Goal: Find specific page/section: Find specific page/section

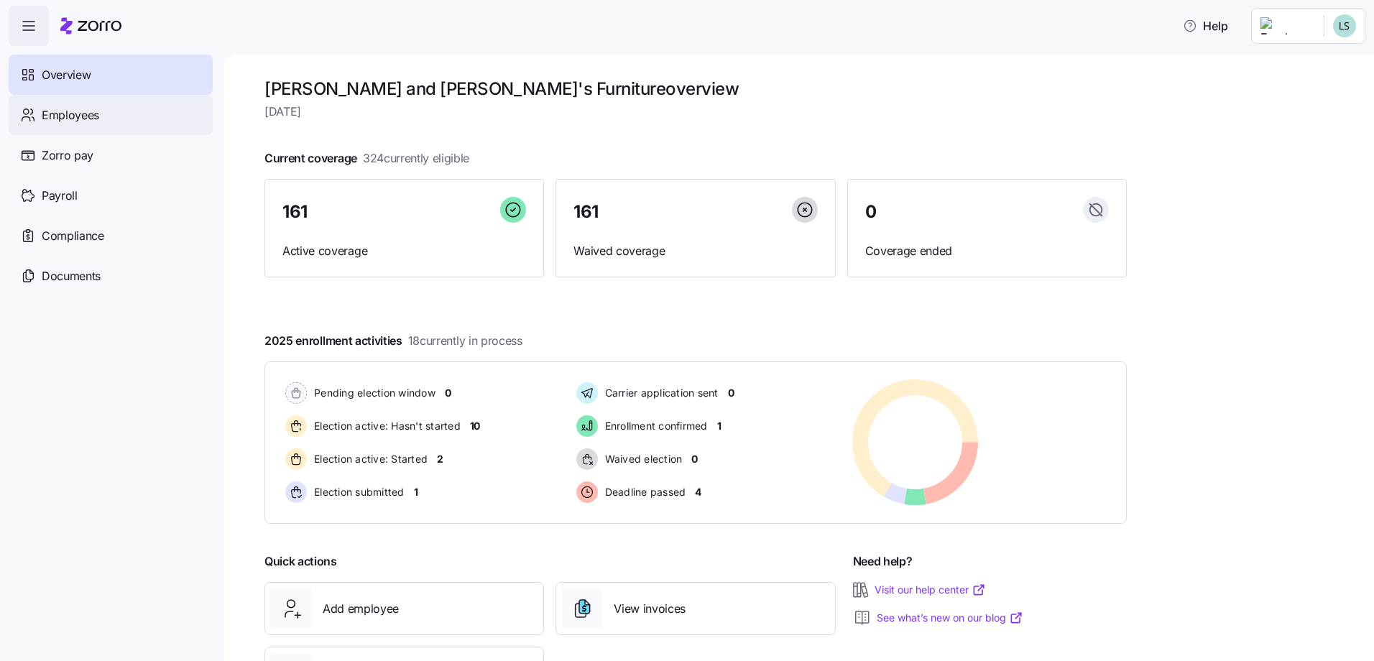
drag, startPoint x: 53, startPoint y: 107, endPoint x: 62, endPoint y: 114, distance: 10.8
click at [53, 107] on span "Employees" at bounding box center [70, 115] width 57 height 18
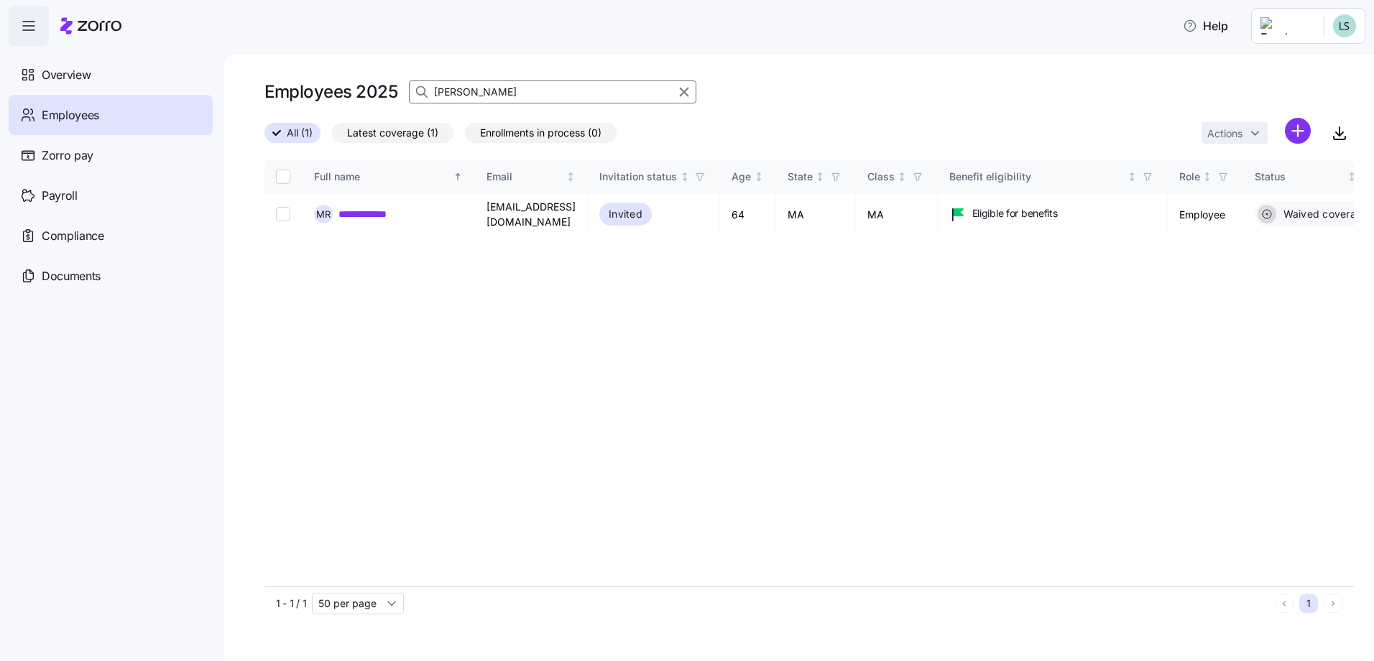
click at [499, 93] on input "[PERSON_NAME]" at bounding box center [552, 91] width 287 height 23
click at [500, 93] on input "[PERSON_NAME]" at bounding box center [552, 91] width 287 height 23
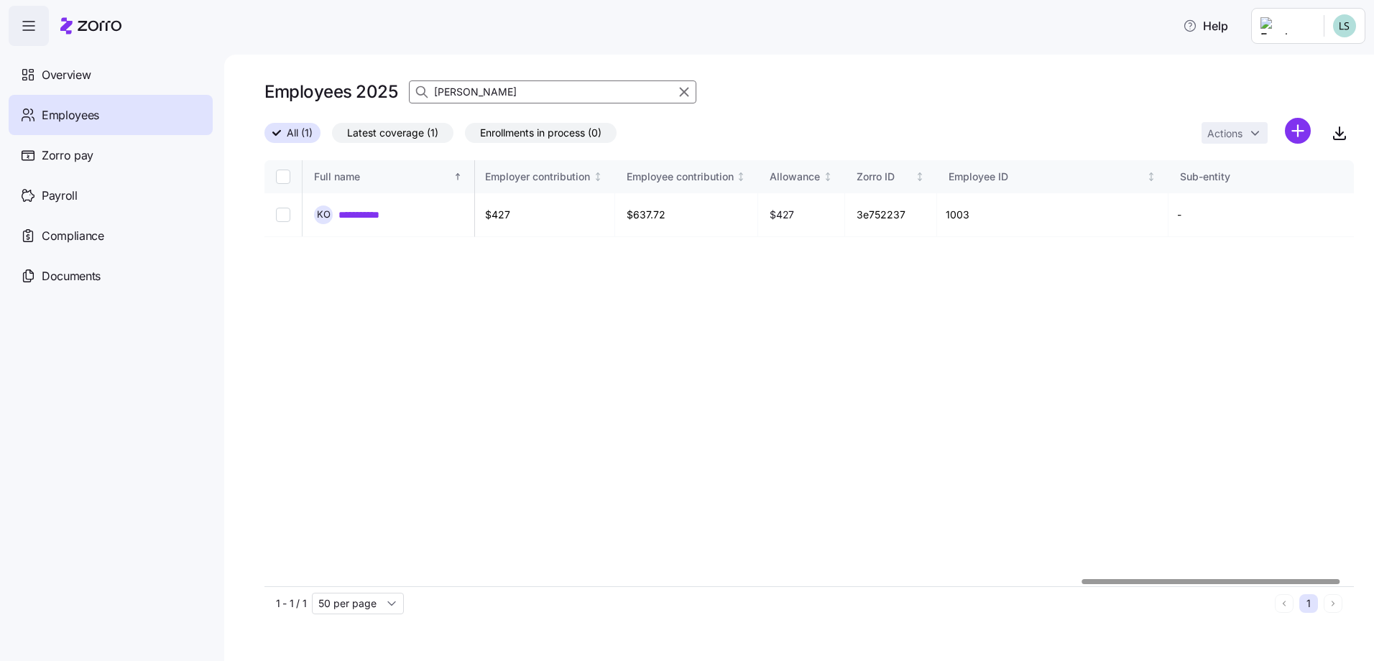
scroll to position [0, 3462]
click at [1290, 579] on div at bounding box center [1213, 581] width 257 height 5
click at [497, 80] on div "Employees 2025 [PERSON_NAME]" at bounding box center [480, 92] width 432 height 29
drag, startPoint x: 496, startPoint y: 80, endPoint x: 494, endPoint y: 91, distance: 11.7
click at [496, 80] on div "Employees 2025 [PERSON_NAME]" at bounding box center [480, 92] width 432 height 29
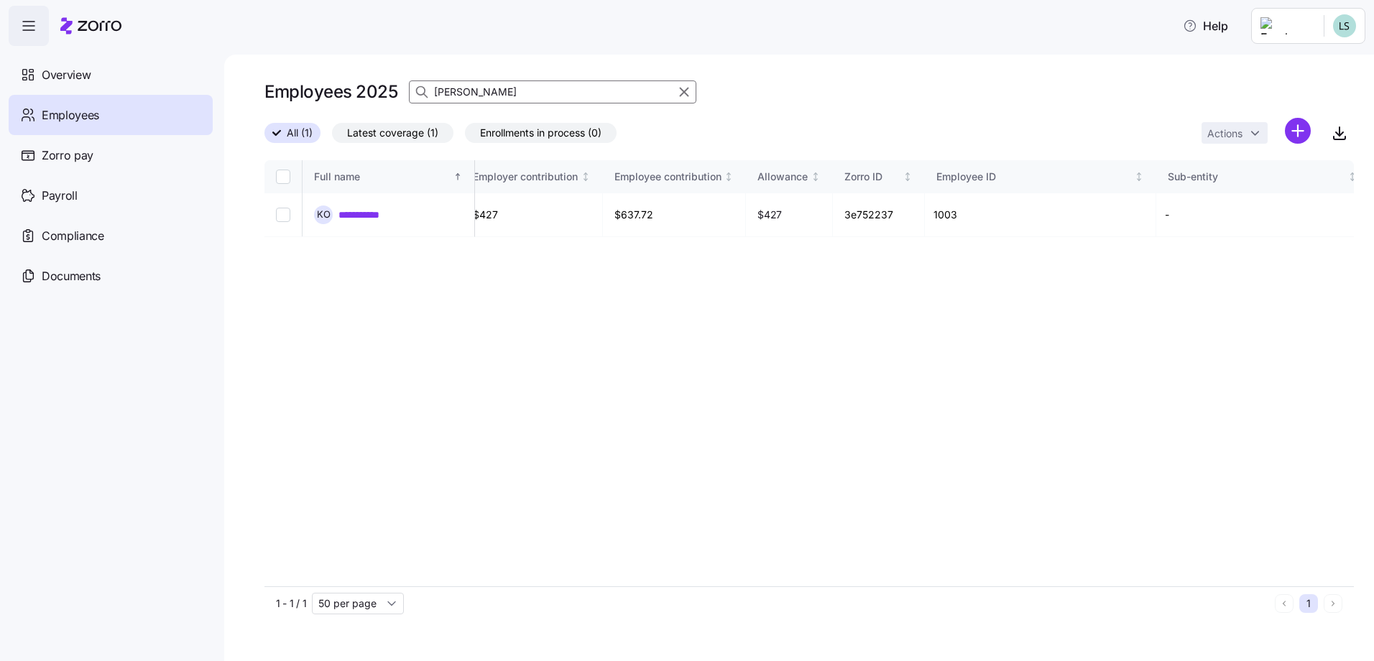
click at [494, 91] on input "[PERSON_NAME]" at bounding box center [552, 91] width 287 height 23
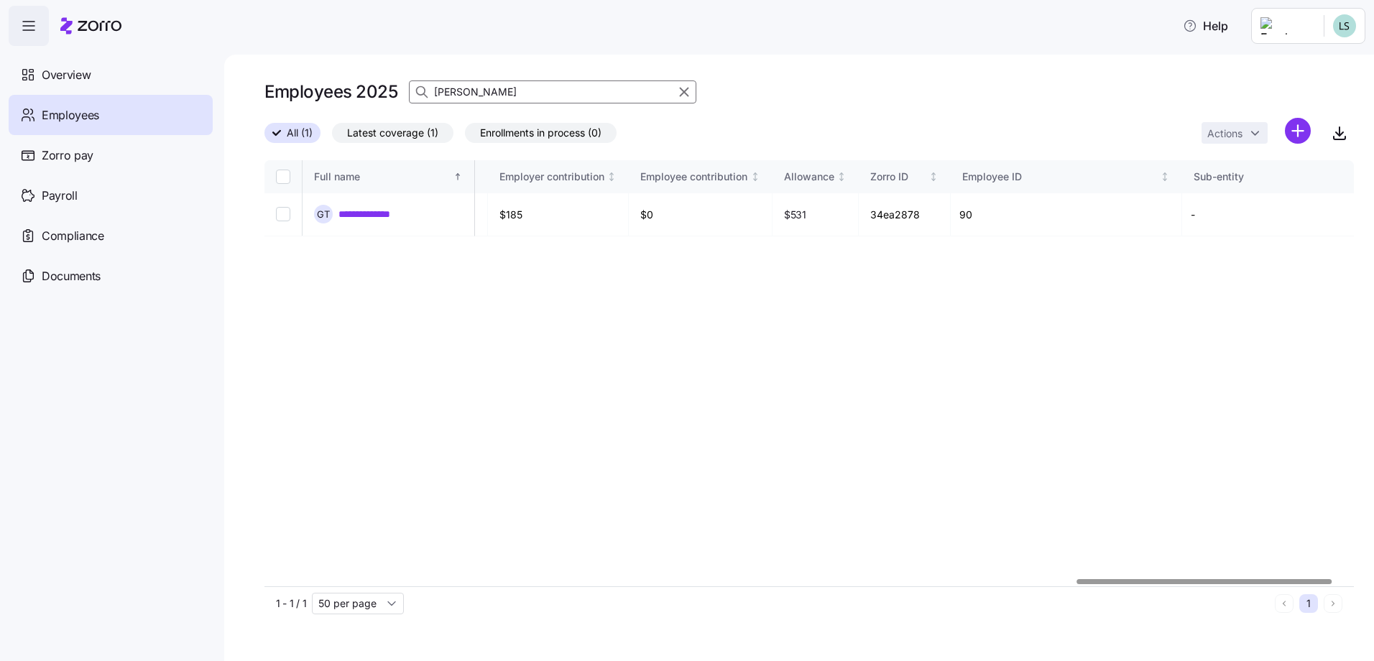
type input "[PERSON_NAME]"
click at [295, 136] on span "All (1)" at bounding box center [300, 133] width 26 height 19
click at [264, 137] on input "All (1)" at bounding box center [264, 137] width 0 height 0
click at [678, 93] on icon "button" at bounding box center [684, 91] width 16 height 17
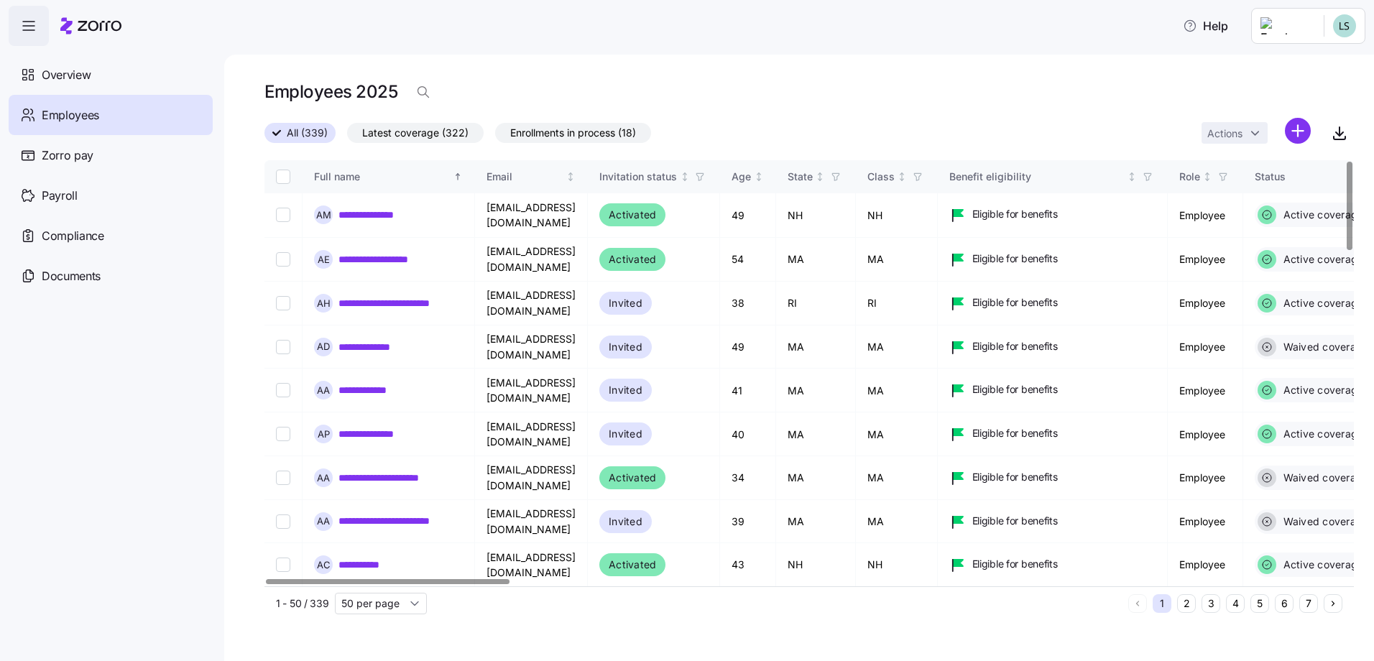
click at [266, 581] on div at bounding box center [388, 581] width 244 height 5
click at [751, 177] on div "Age" at bounding box center [740, 177] width 19 height 16
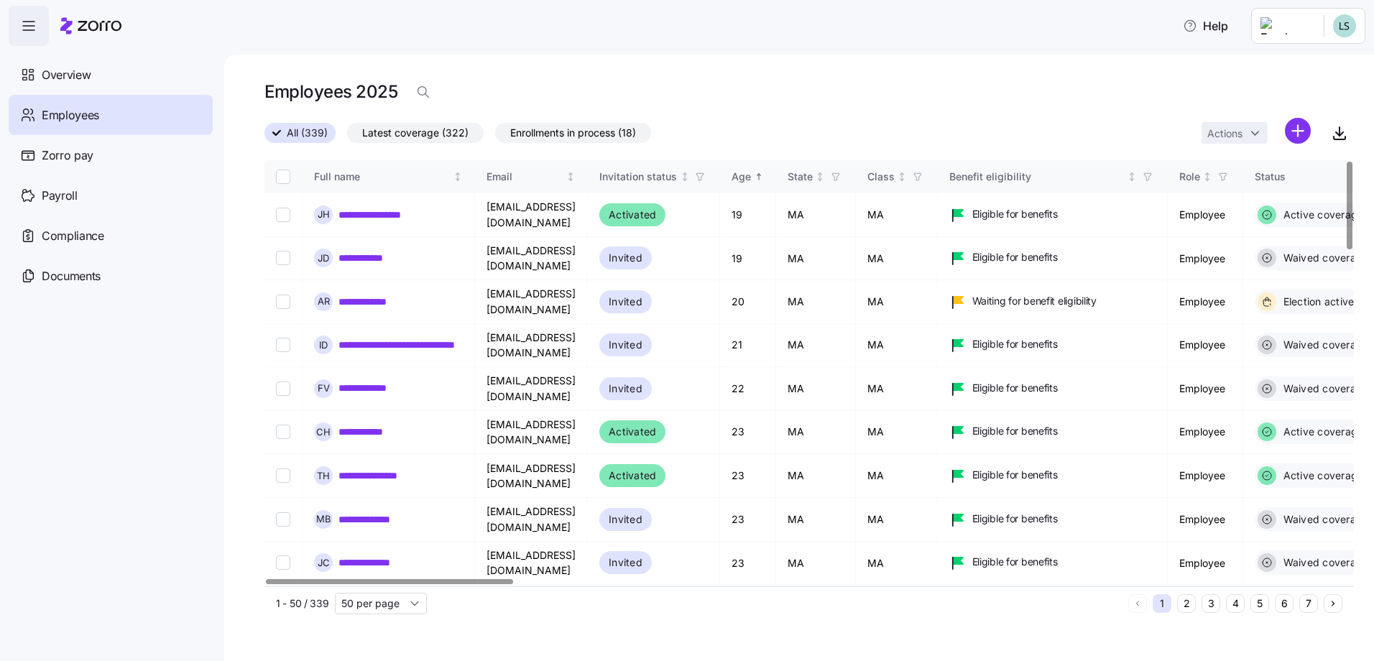
click at [764, 177] on icon "Sorted ascending" at bounding box center [759, 177] width 10 height 10
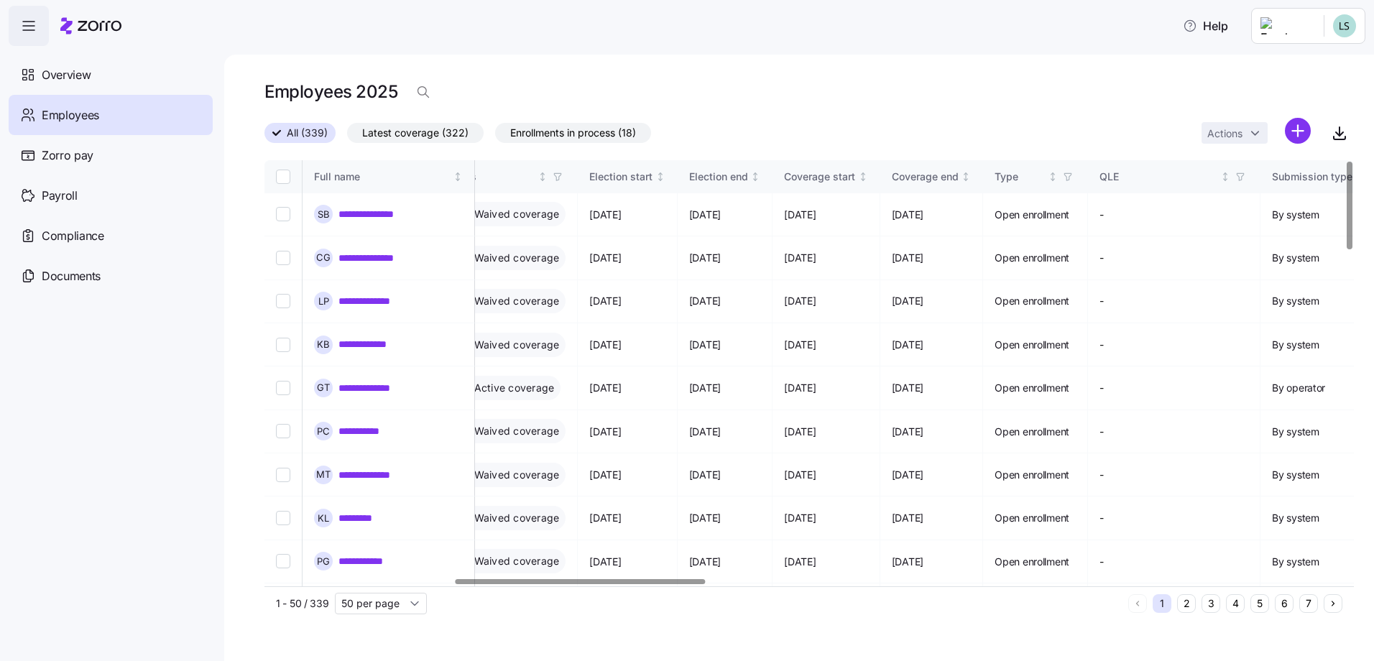
scroll to position [0, 825]
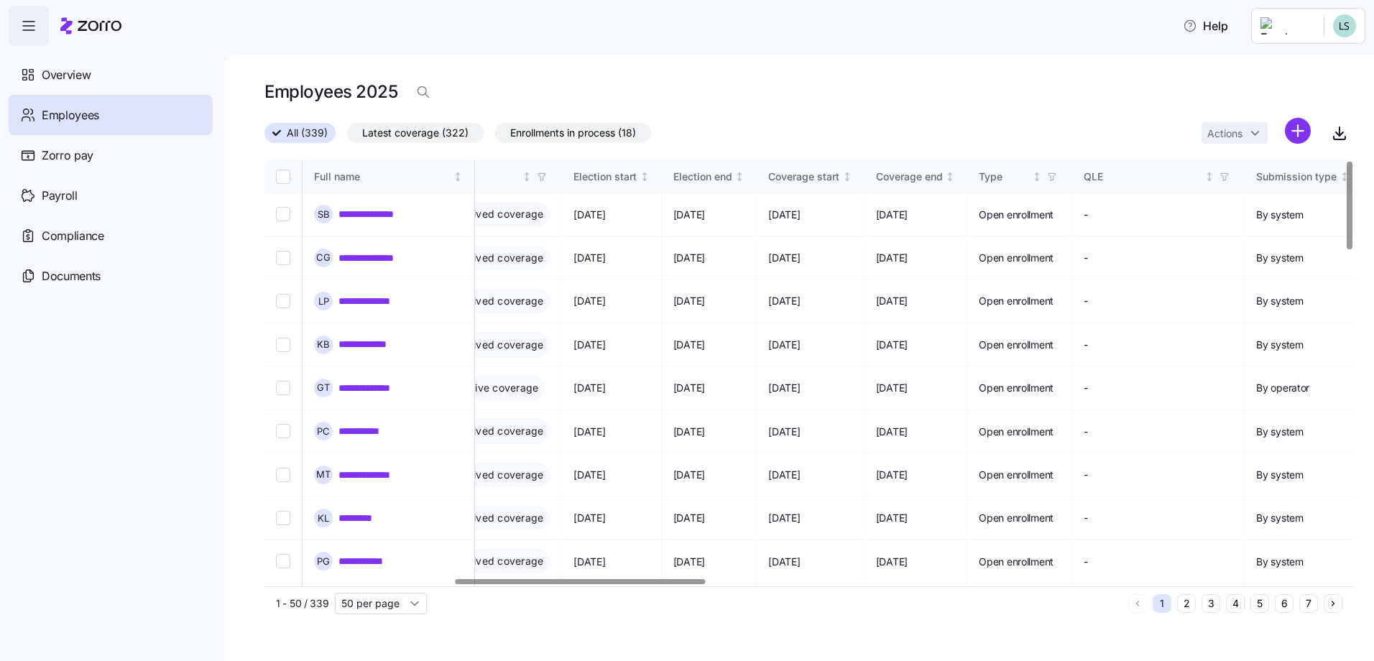
click at [652, 580] on div at bounding box center [581, 581] width 250 height 5
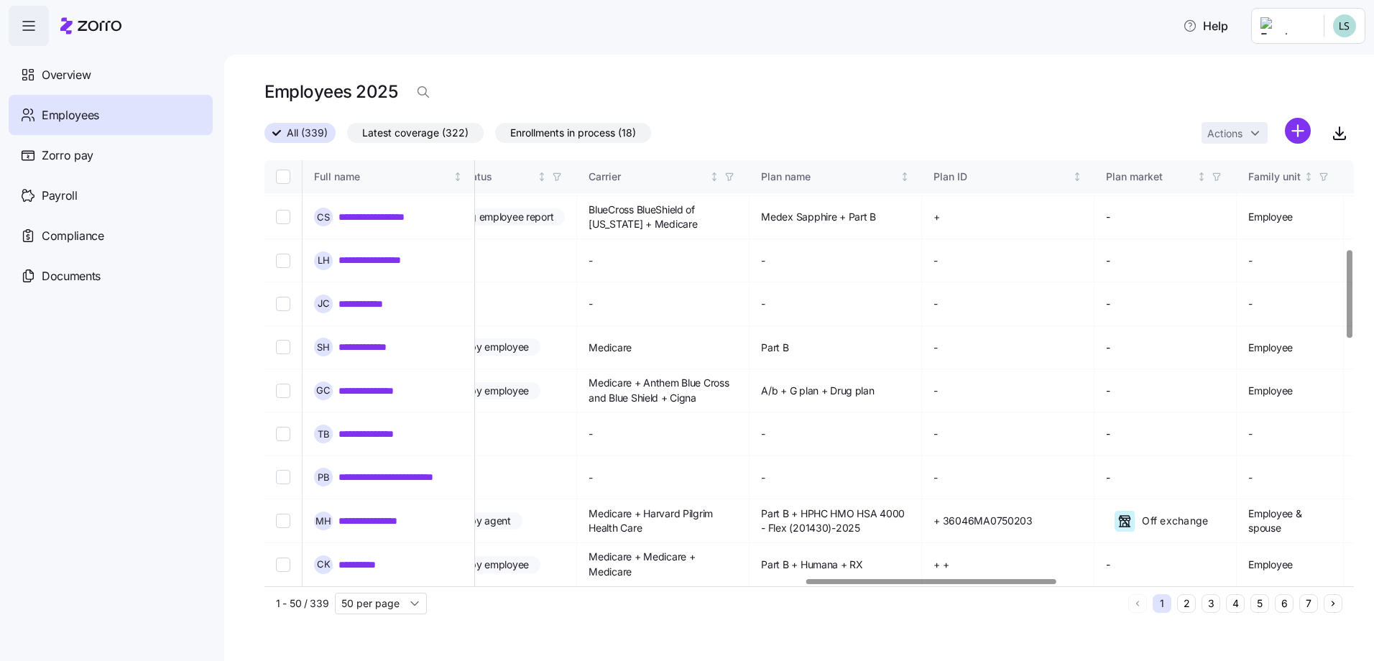
scroll to position [431, 2342]
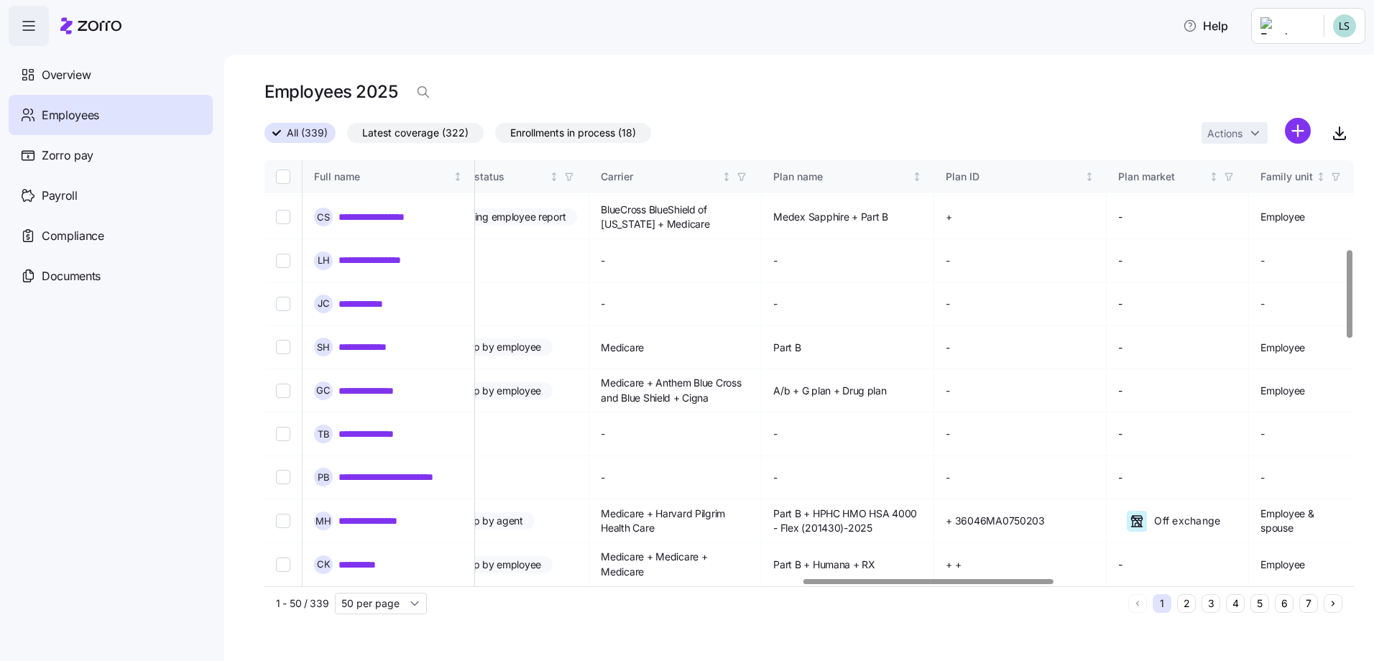
click at [829, 584] on div at bounding box center [928, 581] width 250 height 5
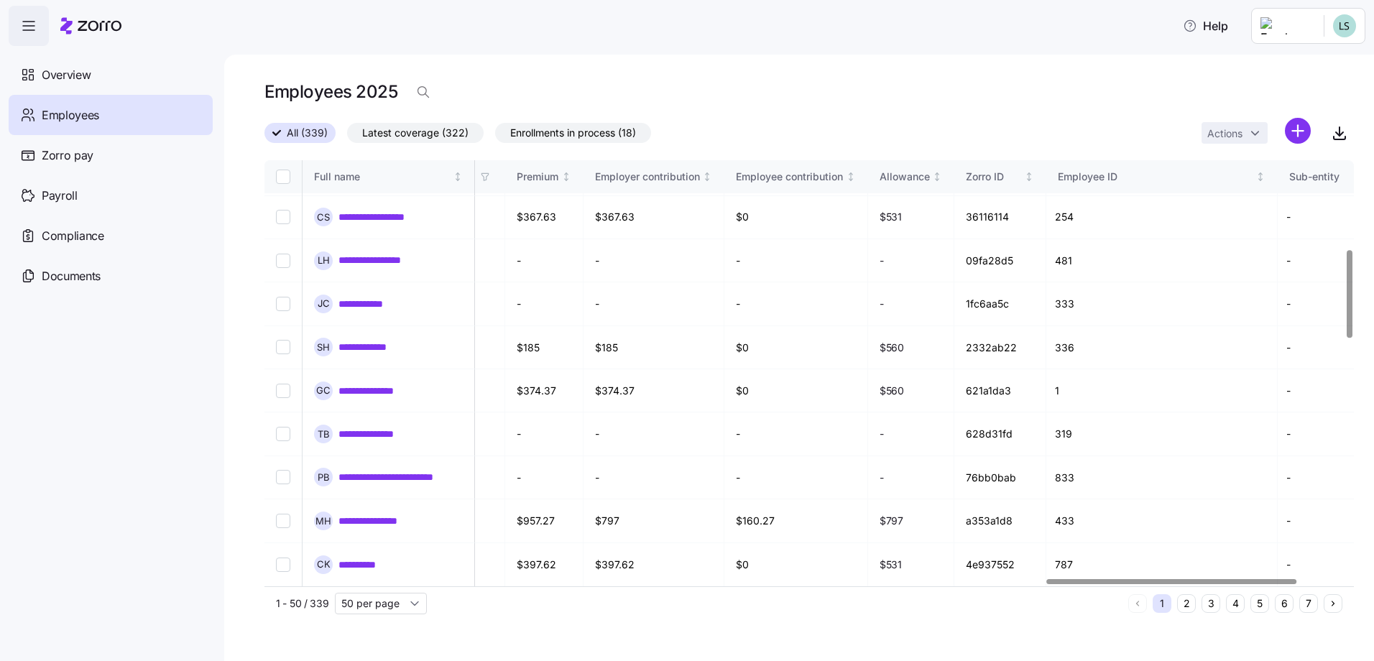
scroll to position [431, 3415]
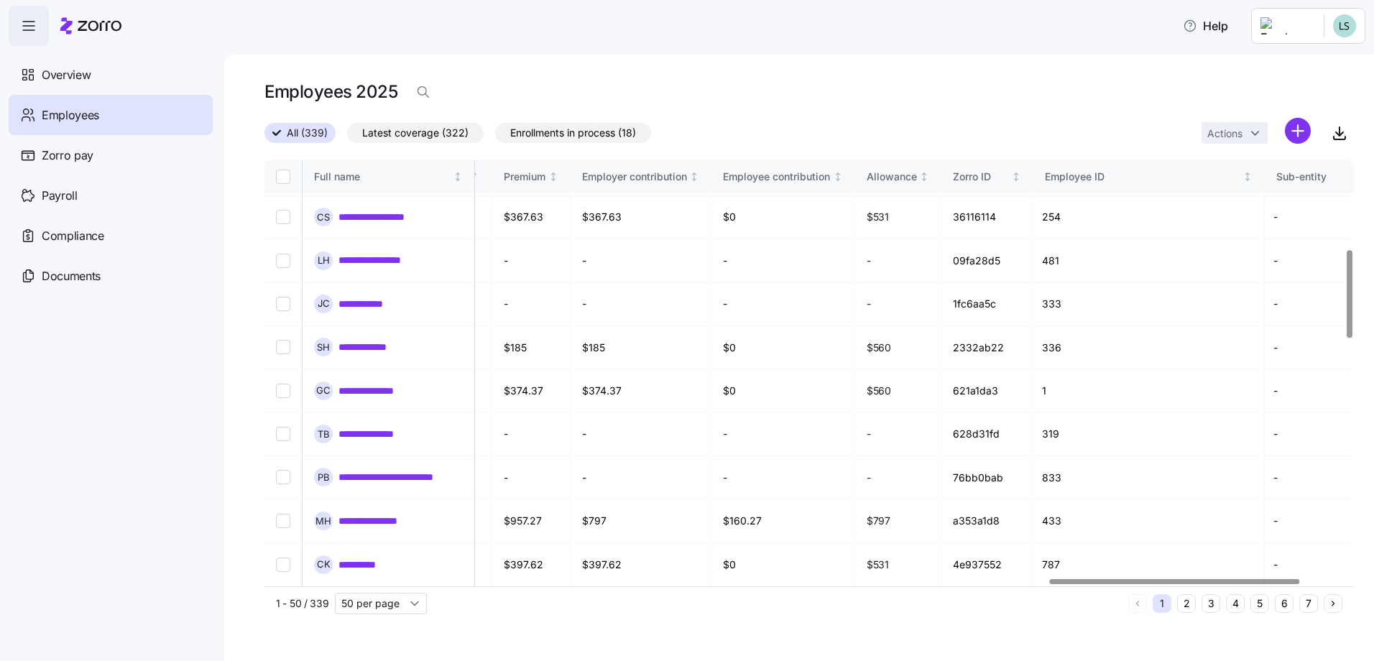
click at [1066, 579] on div at bounding box center [1175, 581] width 250 height 5
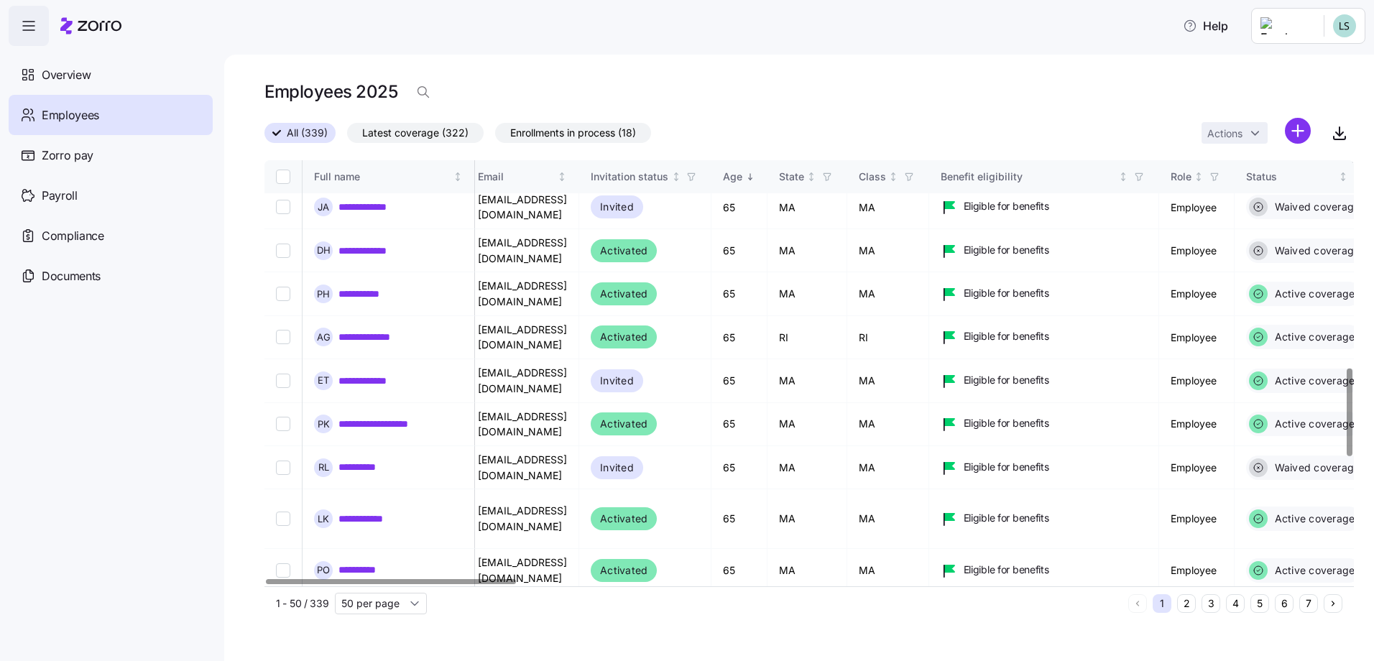
scroll to position [1006, 0]
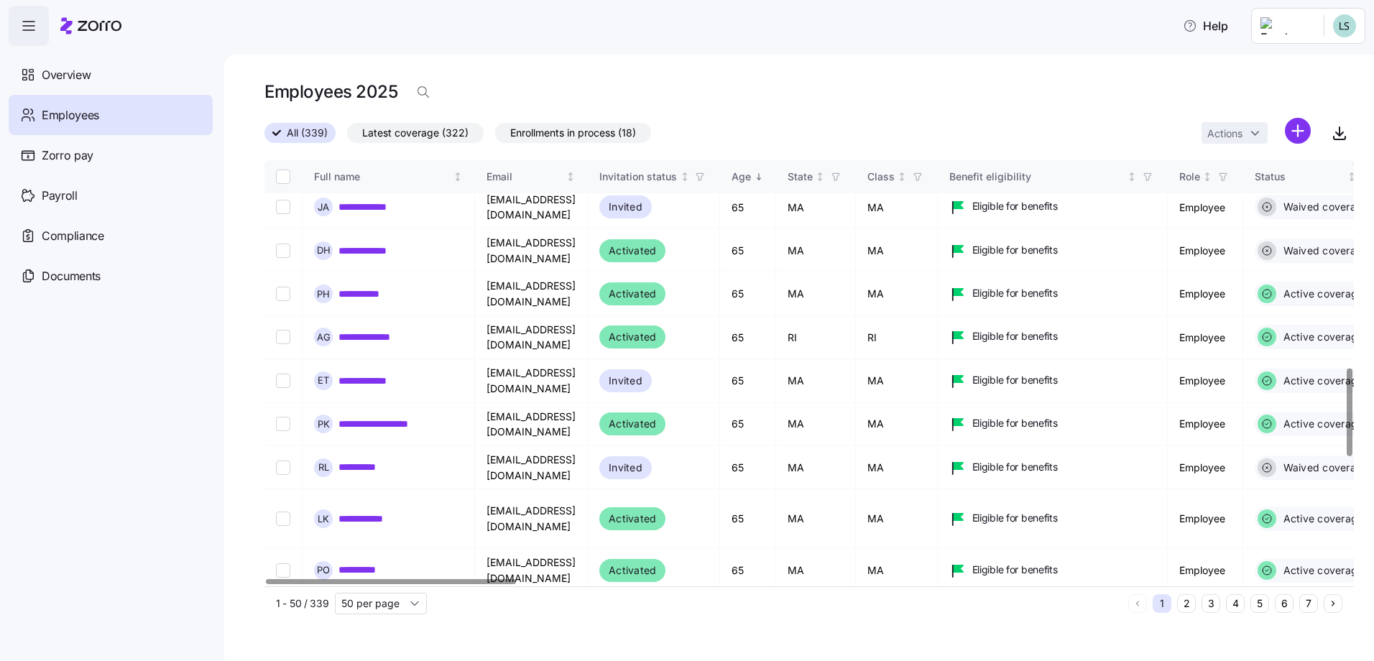
click at [266, 584] on div at bounding box center [391, 581] width 250 height 5
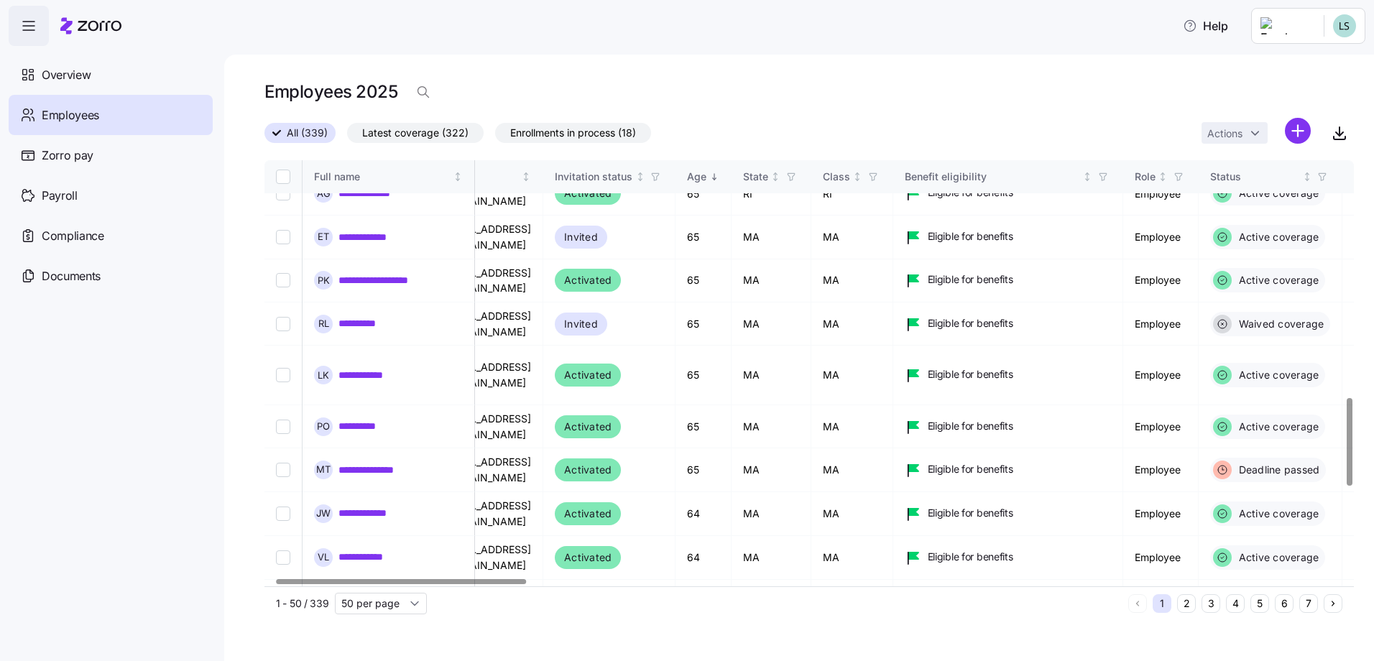
scroll to position [1150, 0]
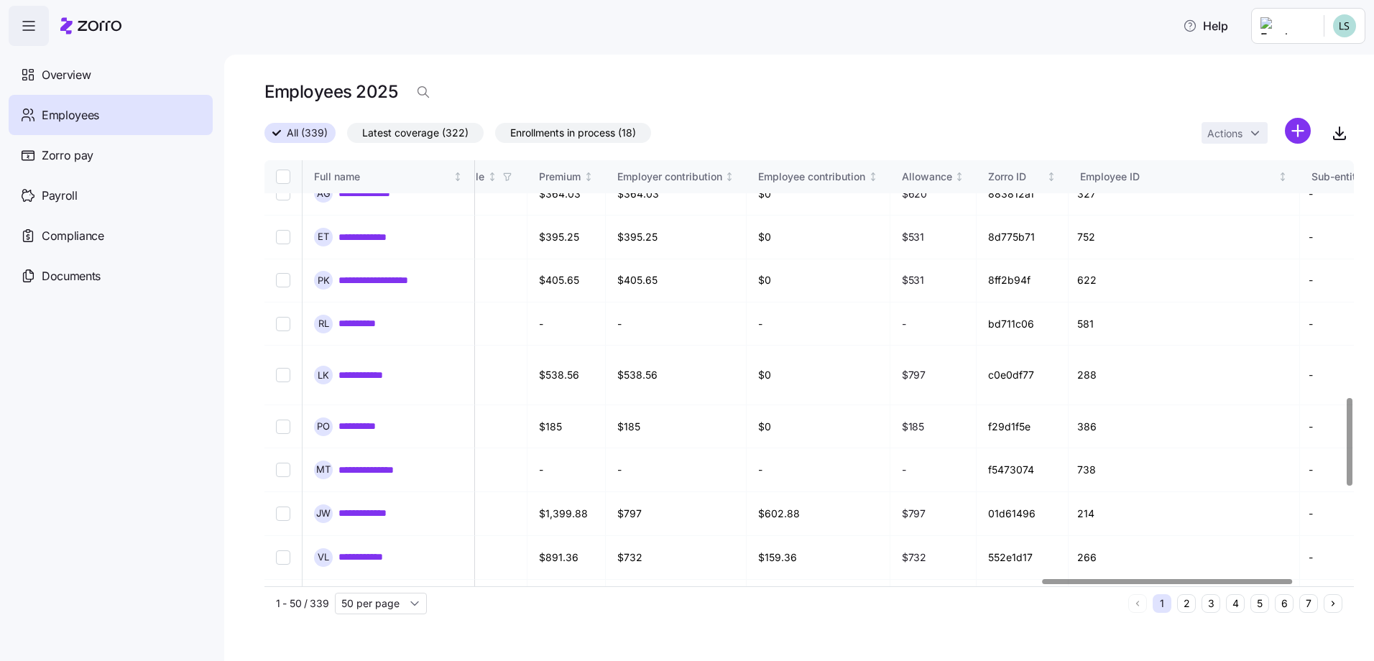
click at [1167, 582] on div at bounding box center [804, 582] width 1081 height 9
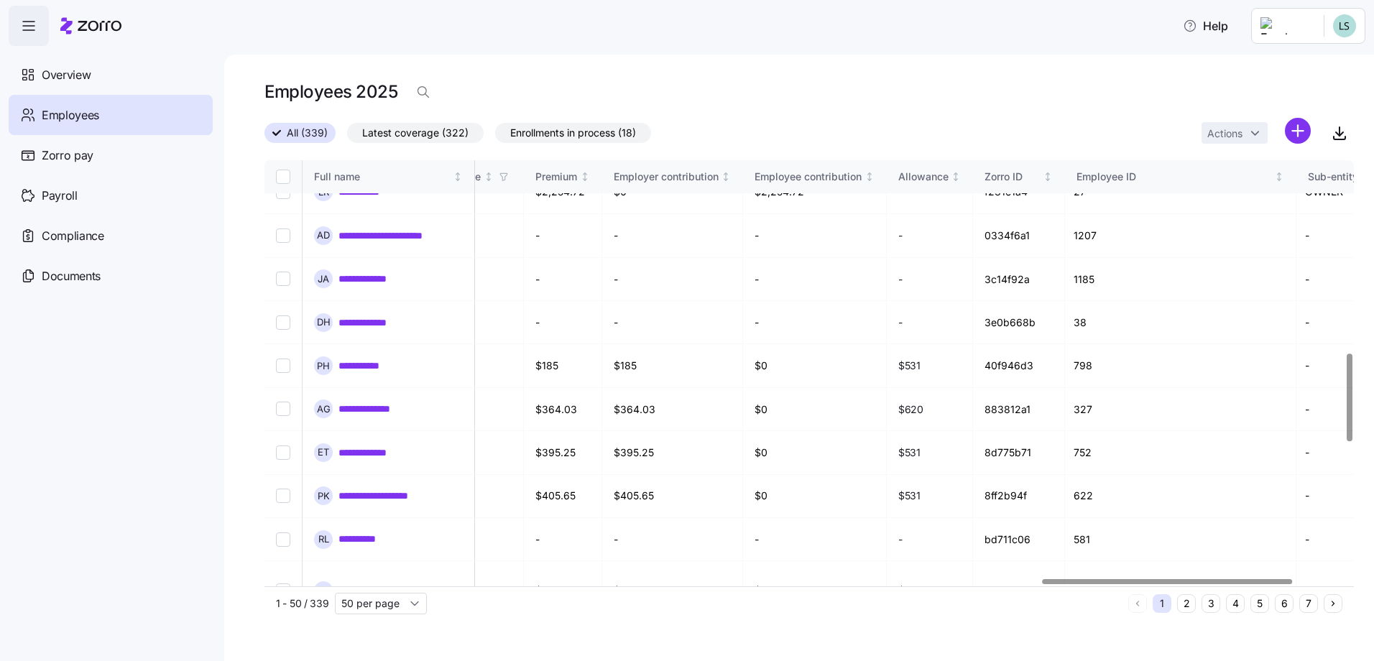
scroll to position [1006, 3384]
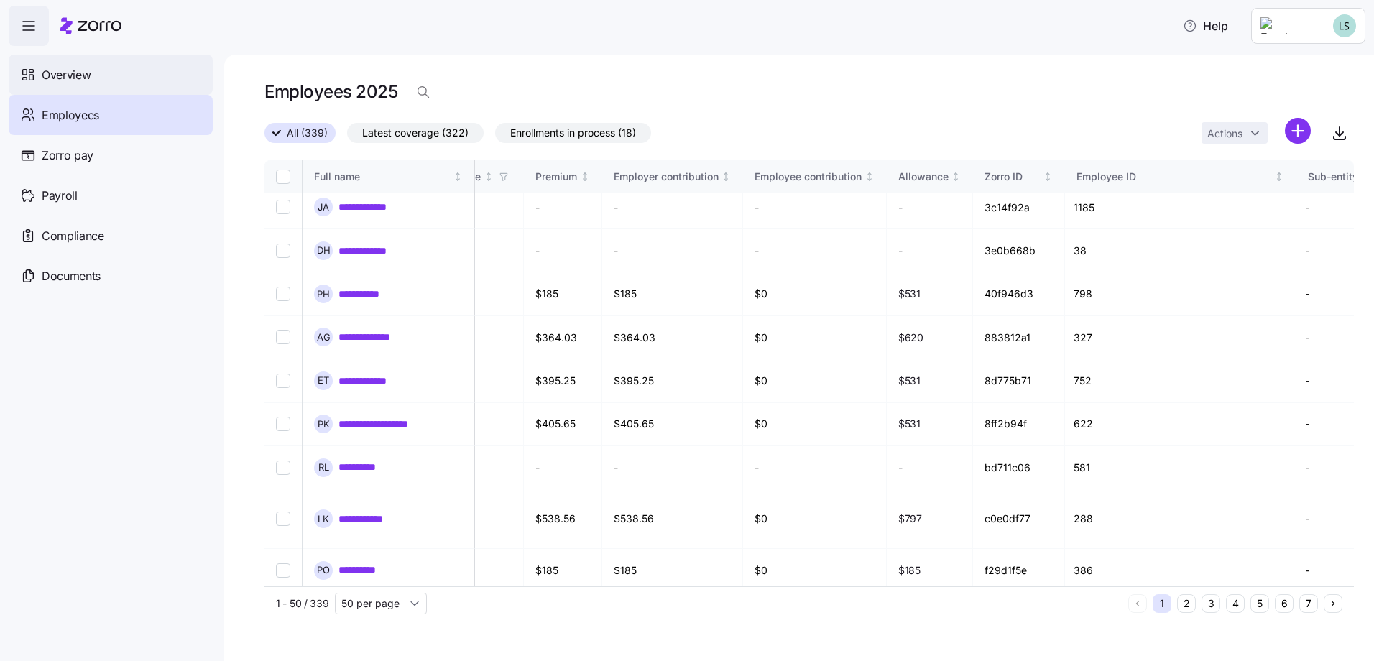
drag, startPoint x: 63, startPoint y: 79, endPoint x: 86, endPoint y: 56, distance: 32.5
click at [63, 79] on span "Overview" at bounding box center [66, 75] width 49 height 18
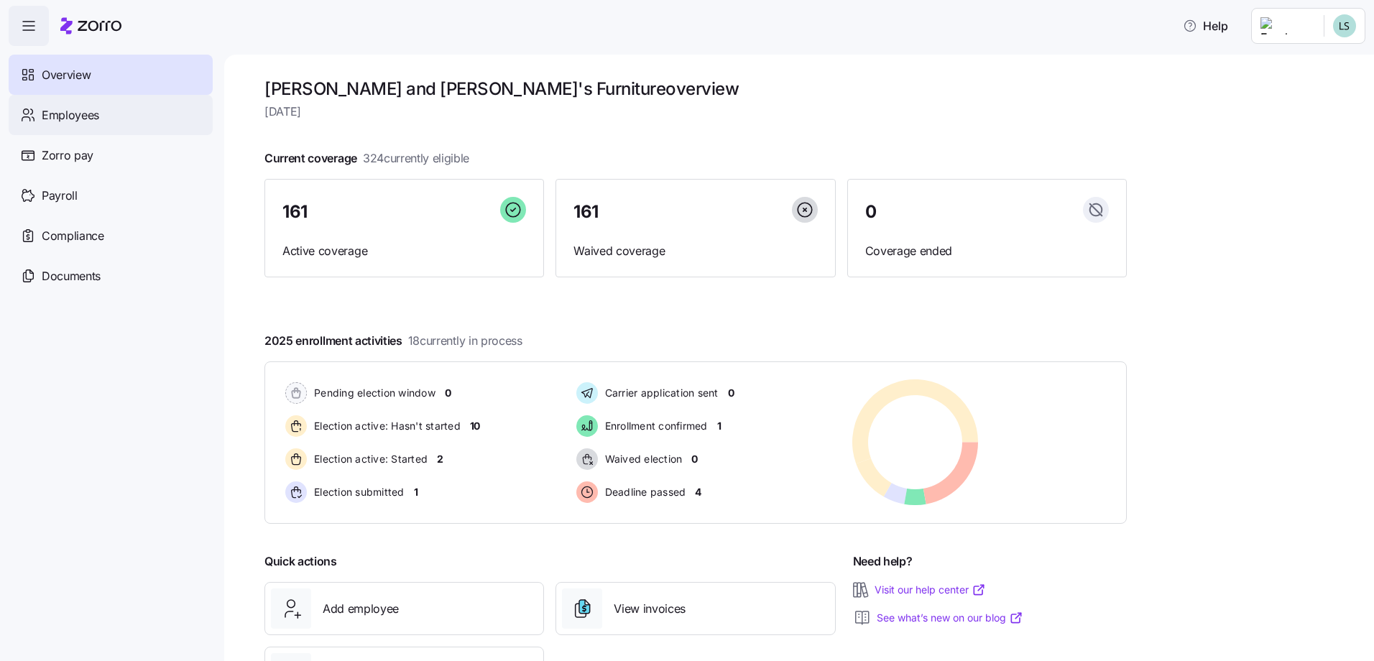
click at [77, 122] on span "Employees" at bounding box center [70, 115] width 57 height 18
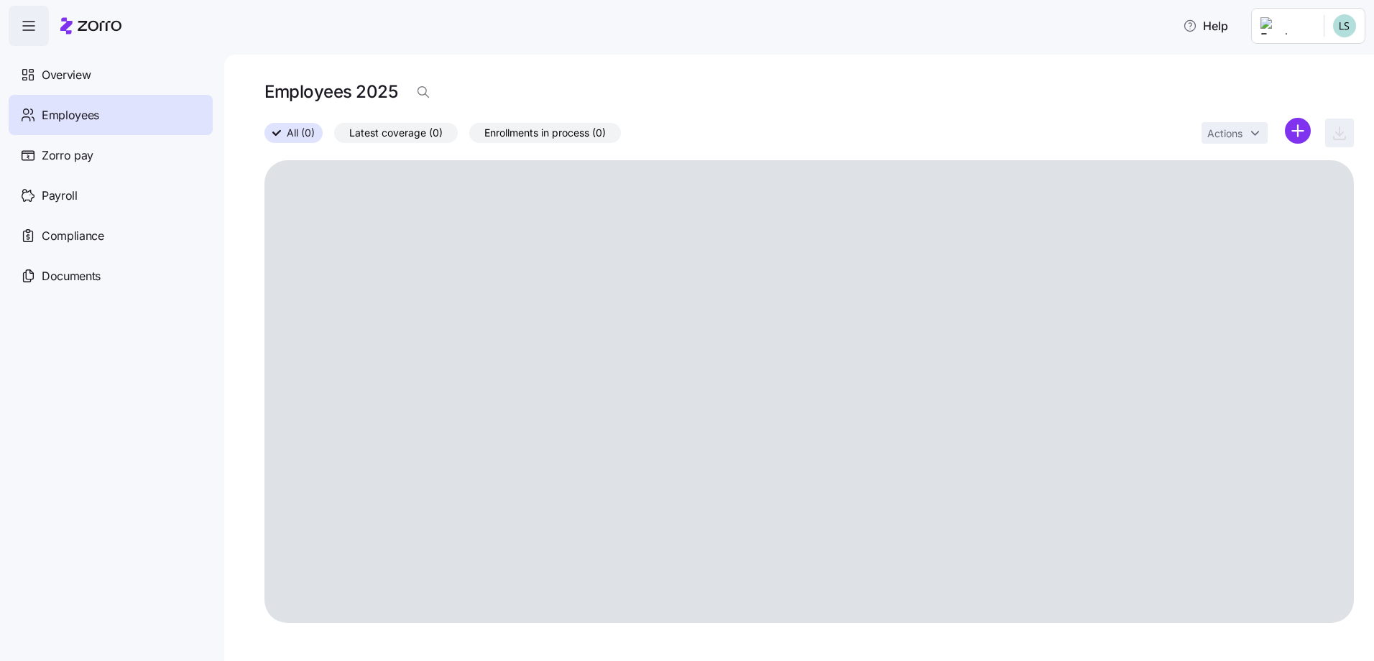
click at [313, 139] on span "All (0)" at bounding box center [301, 133] width 28 height 19
click at [264, 137] on input "All (0)" at bounding box center [264, 137] width 0 height 0
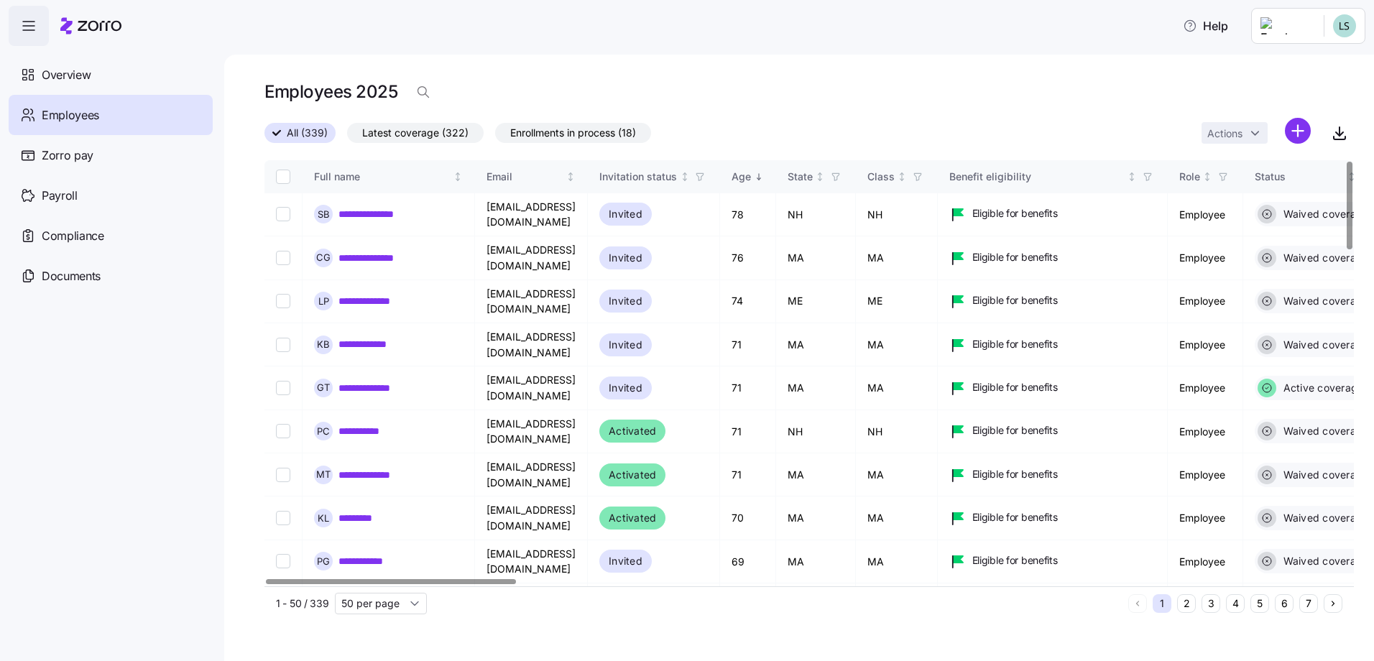
click at [581, 129] on span "Enrollments in process (18)" at bounding box center [573, 133] width 126 height 19
click at [495, 137] on input "Enrollments in process (18)" at bounding box center [495, 137] width 0 height 0
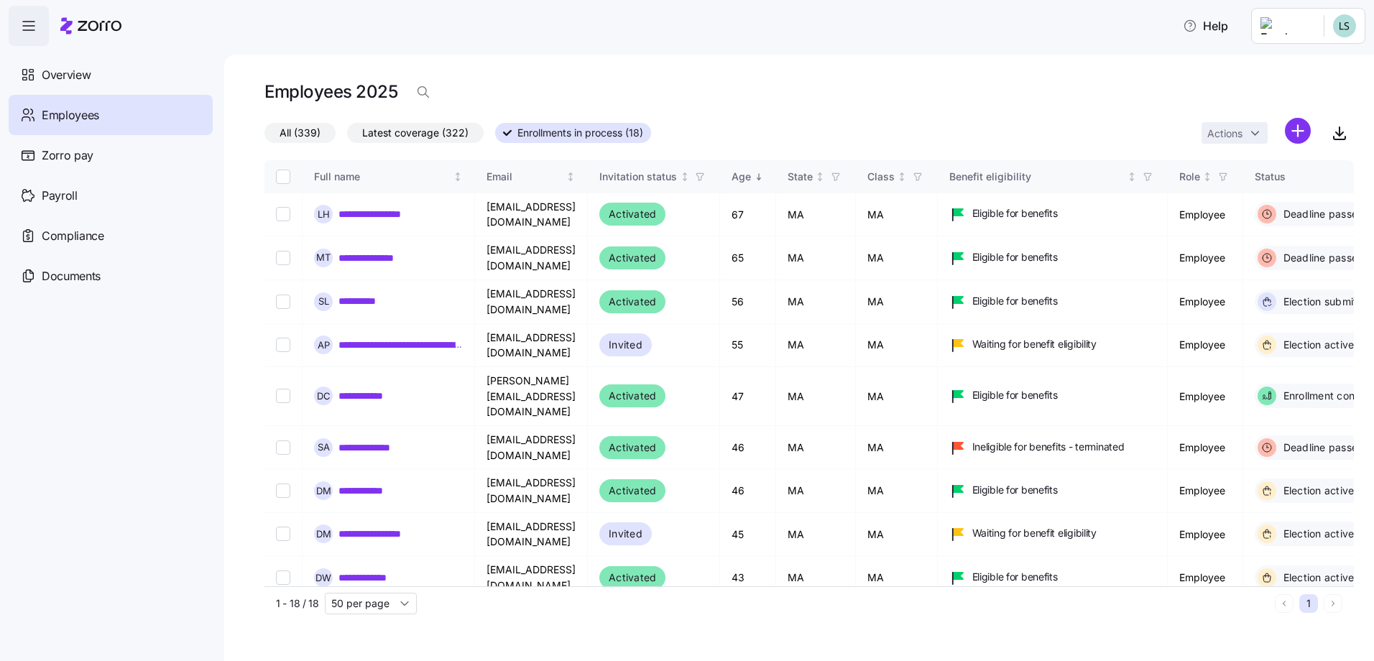
click at [9, 25] on span "button" at bounding box center [28, 25] width 39 height 39
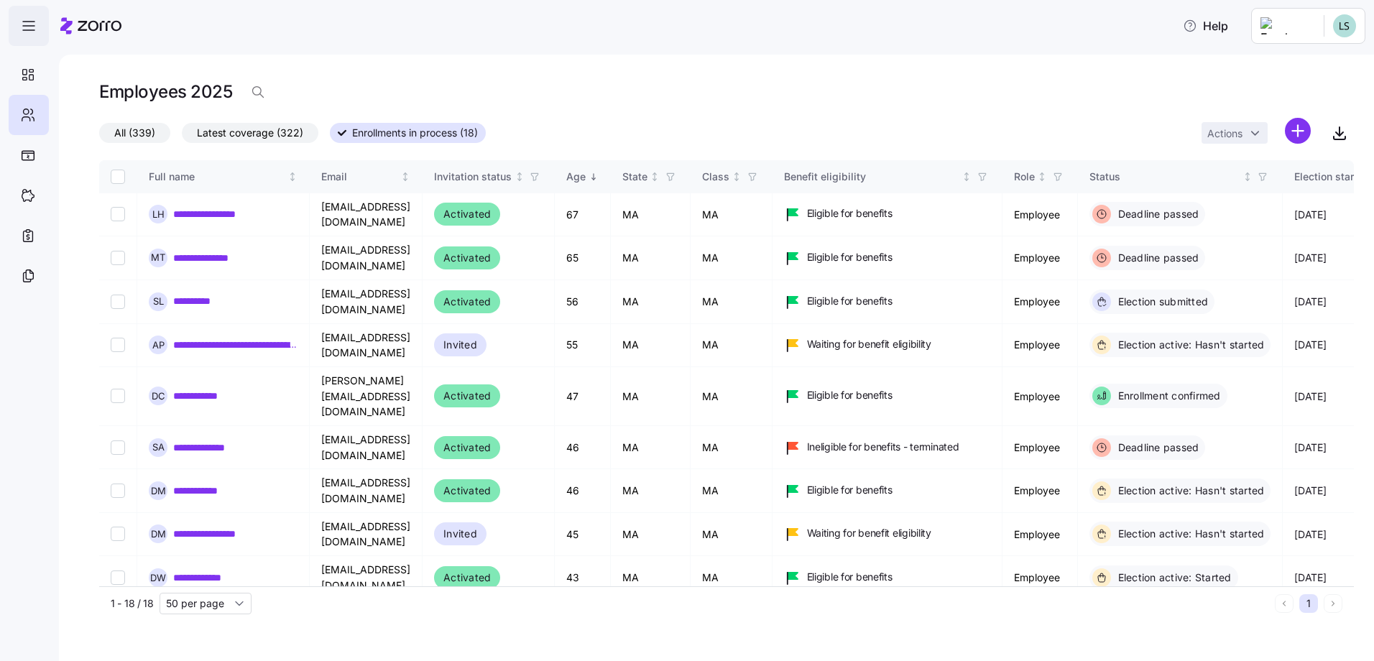
drag, startPoint x: 18, startPoint y: 28, endPoint x: 36, endPoint y: 35, distance: 19.3
click at [19, 28] on span "button" at bounding box center [28, 25] width 39 height 39
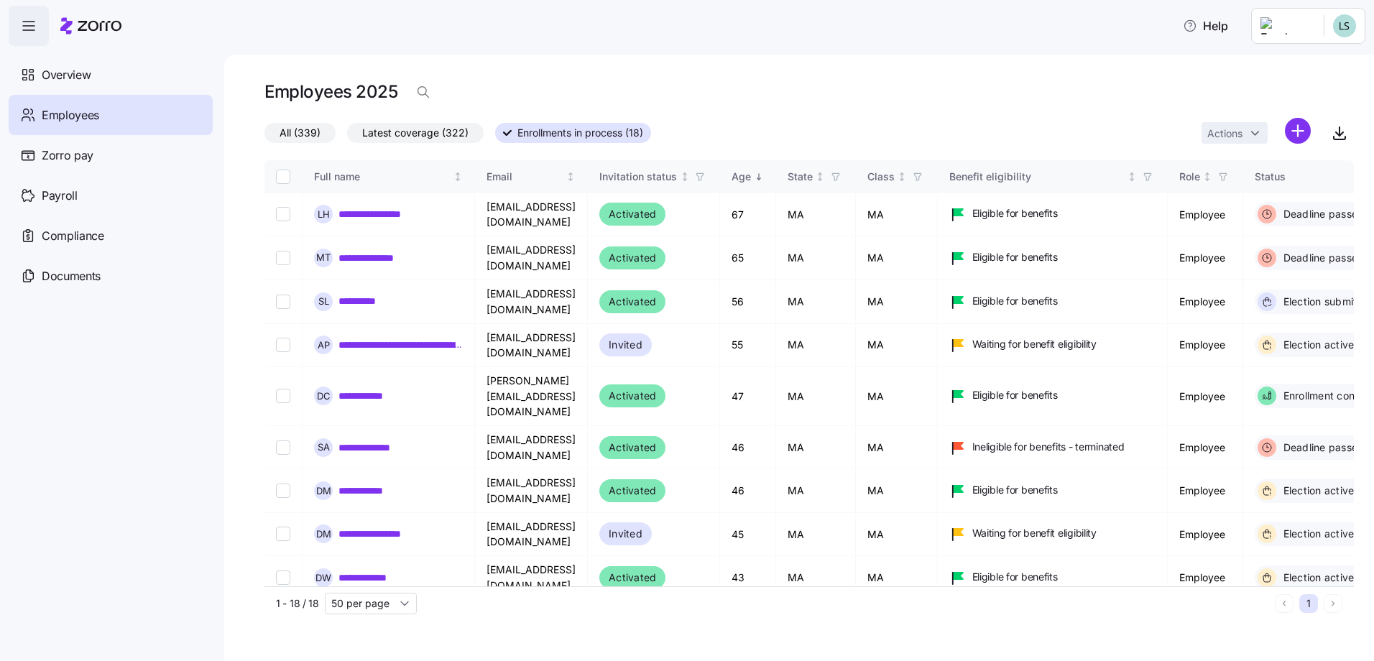
drag, startPoint x: 34, startPoint y: 68, endPoint x: 61, endPoint y: 46, distance: 34.7
click at [34, 68] on icon at bounding box center [28, 74] width 16 height 17
